Goal: Navigation & Orientation: Find specific page/section

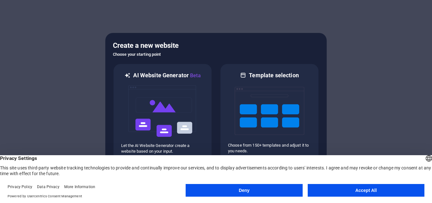
click at [333, 187] on button "Accept All" at bounding box center [366, 190] width 117 height 13
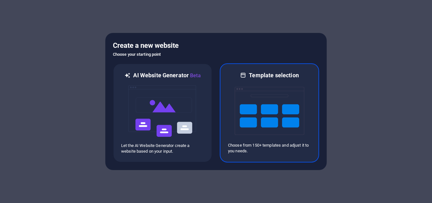
click at [262, 111] on img at bounding box center [270, 110] width 70 height 63
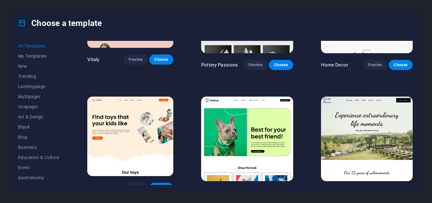
scroll to position [363, 0]
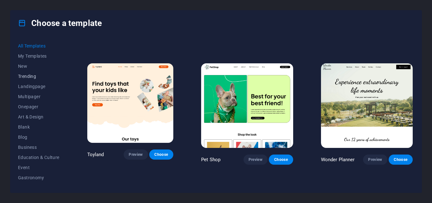
click at [41, 75] on span "Trending" at bounding box center [38, 76] width 41 height 5
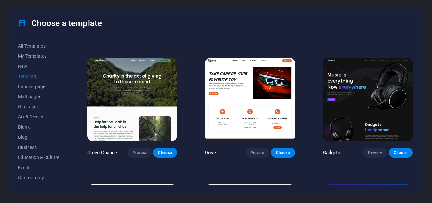
scroll to position [112, 0]
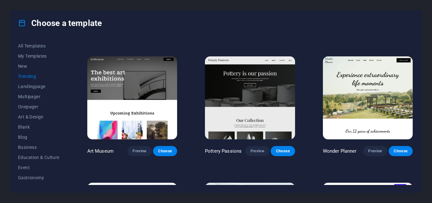
drag, startPoint x: 411, startPoint y: 89, endPoint x: 414, endPoint y: 101, distance: 12.8
click at [414, 101] on div "SugarDough Preview Choose RepairIT Preview Choose Peoneera Preview Choose Art M…" at bounding box center [250, 113] width 328 height 144
drag, startPoint x: 412, startPoint y: 86, endPoint x: 418, endPoint y: 114, distance: 28.7
click at [418, 114] on div "All Templates My Templates New Trending Landingpage Multipager Onepager Art & D…" at bounding box center [215, 114] width 411 height 157
click at [415, 110] on div "All Templates My Templates New Trending Landingpage Multipager Onepager Art & D…" at bounding box center [215, 114] width 411 height 157
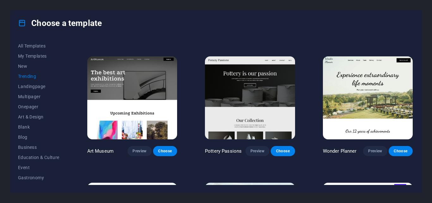
click at [414, 110] on div "All Templates My Templates New Trending Landingpage Multipager Onepager Art & D…" at bounding box center [215, 114] width 411 height 157
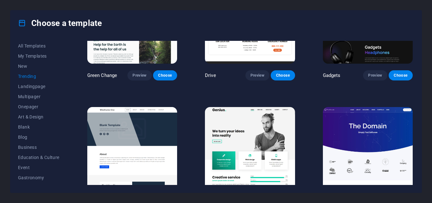
scroll to position [443, 0]
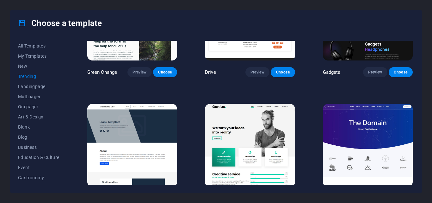
click at [345, 138] on img at bounding box center [368, 145] width 90 height 83
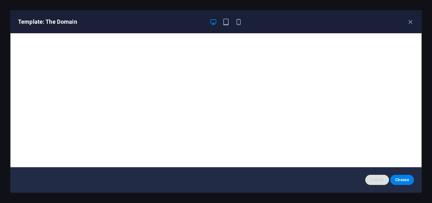
click at [374, 180] on span "Cancel" at bounding box center [377, 179] width 14 height 5
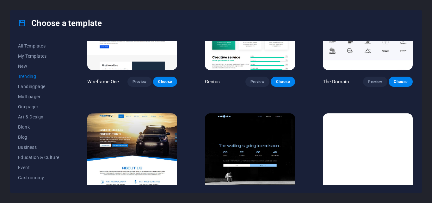
scroll to position [584, 0]
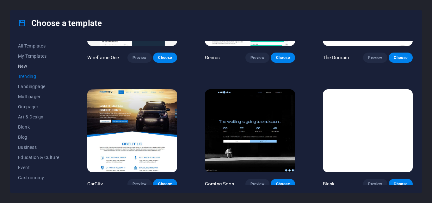
click at [21, 63] on button "New" at bounding box center [38, 66] width 41 height 10
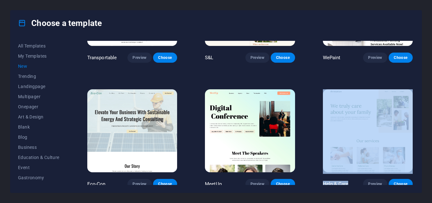
drag, startPoint x: 412, startPoint y: 176, endPoint x: 410, endPoint y: 141, distance: 35.2
click at [410, 141] on div "Help & Care Preview Choose" at bounding box center [368, 138] width 92 height 101
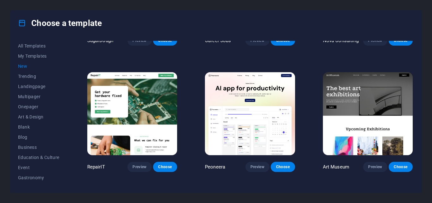
scroll to position [0, 0]
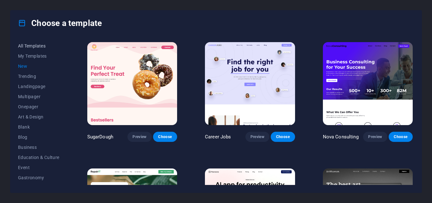
click at [44, 42] on button "All Templates" at bounding box center [38, 46] width 41 height 10
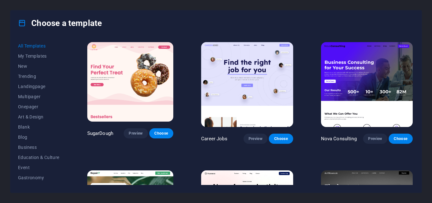
click at [412, 45] on div "Nova Consulting Preview Choose" at bounding box center [367, 92] width 94 height 103
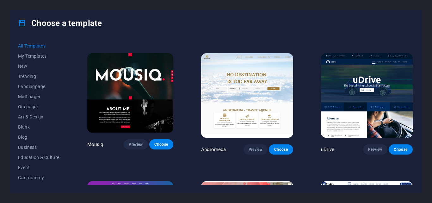
scroll to position [4630, 0]
